Goal: Task Accomplishment & Management: Manage account settings

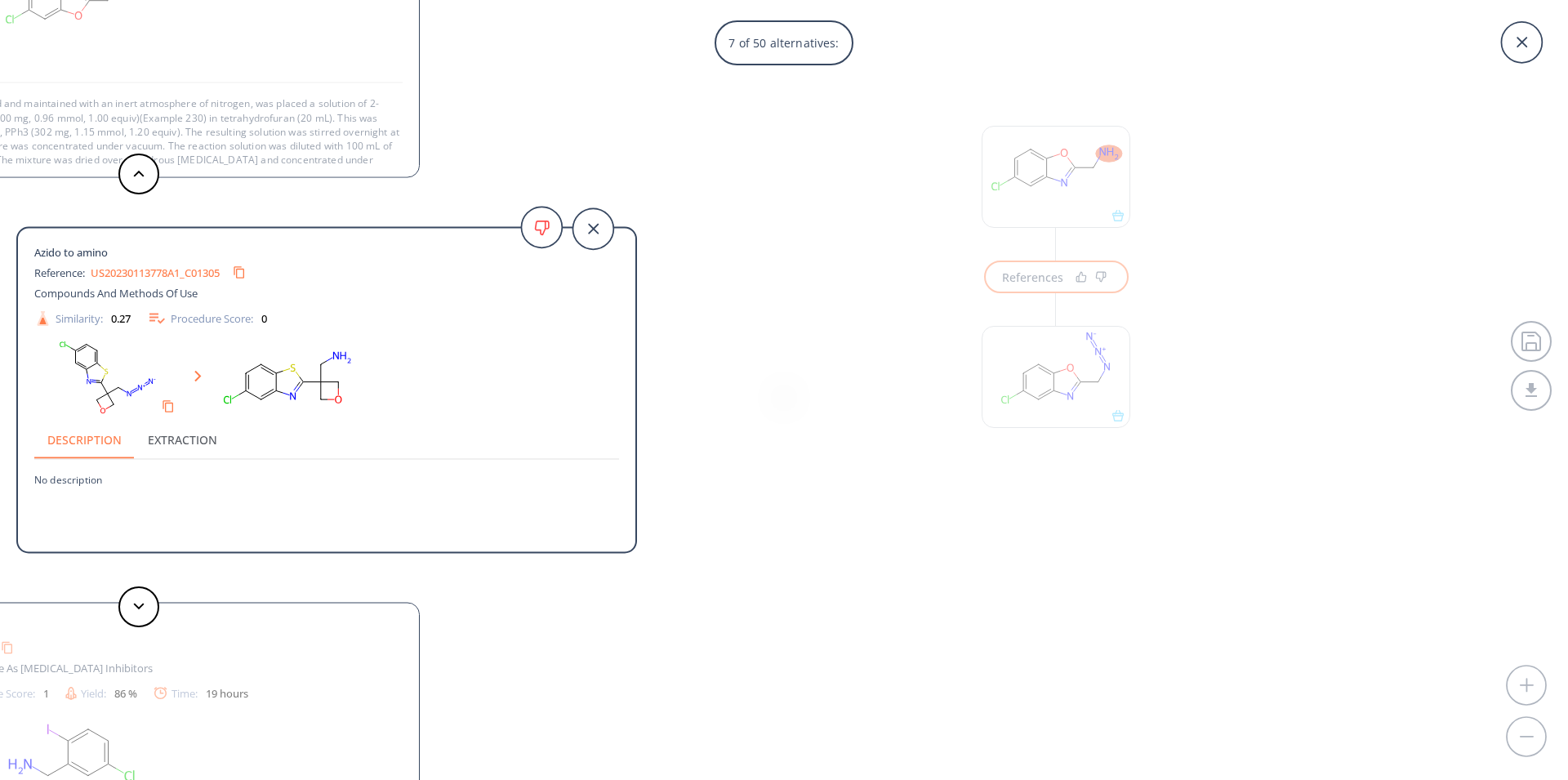
scroll to position [1134, 0]
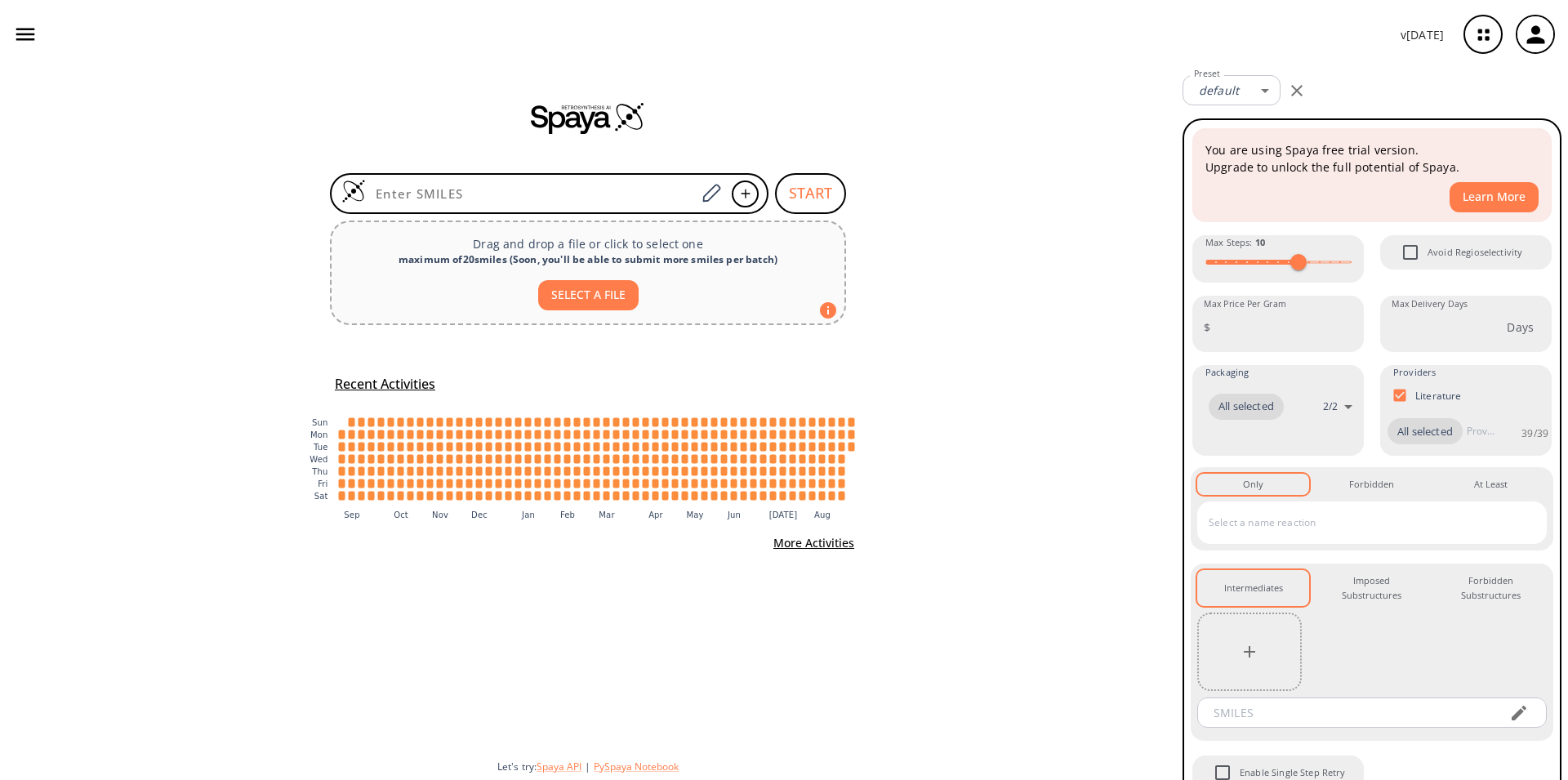
click at [1543, 32] on icon "button" at bounding box center [1536, 34] width 27 height 27
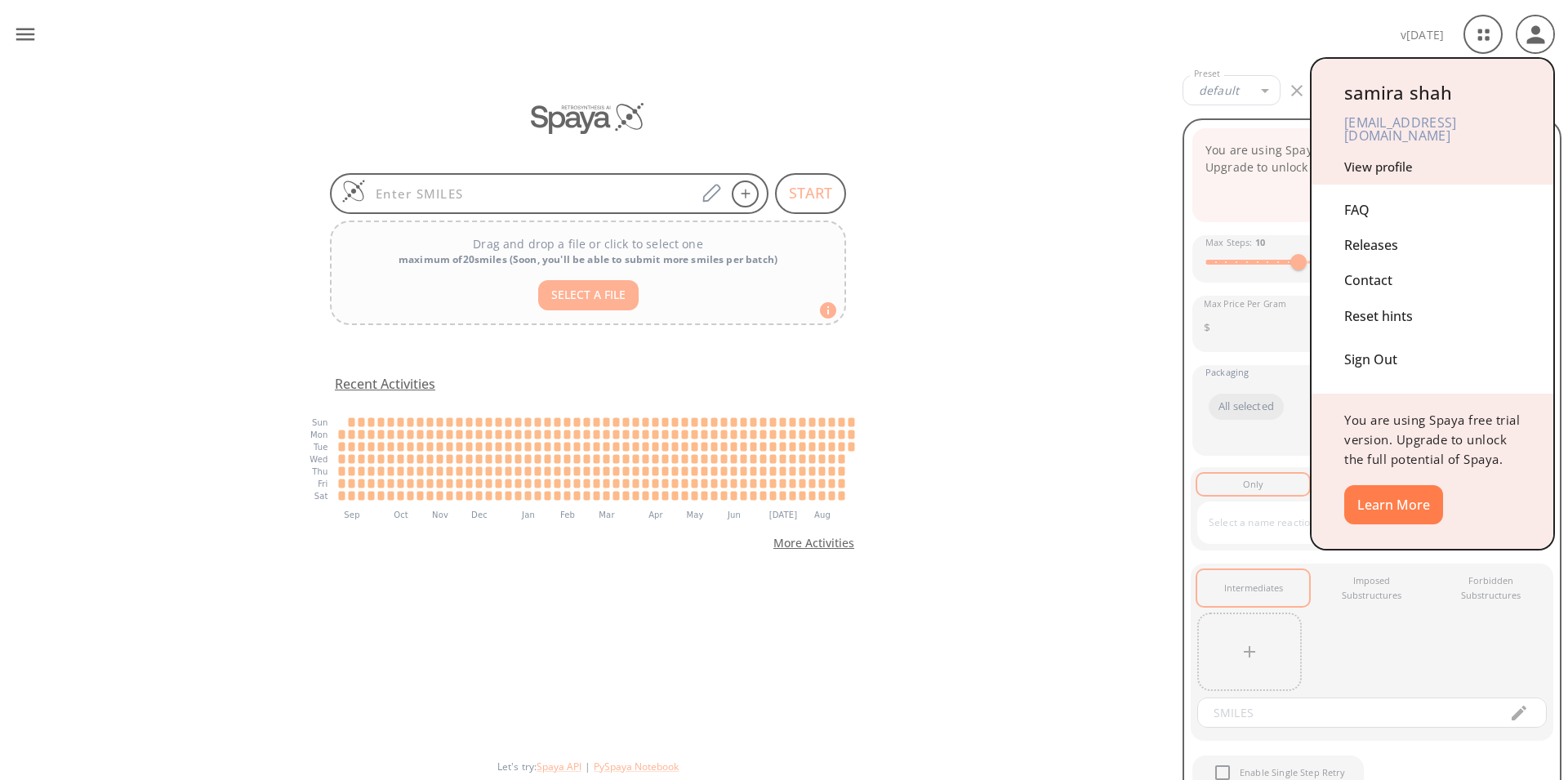
click at [1385, 159] on link "View profile" at bounding box center [1378, 167] width 68 height 17
